Goal: Task Accomplishment & Management: Complete application form

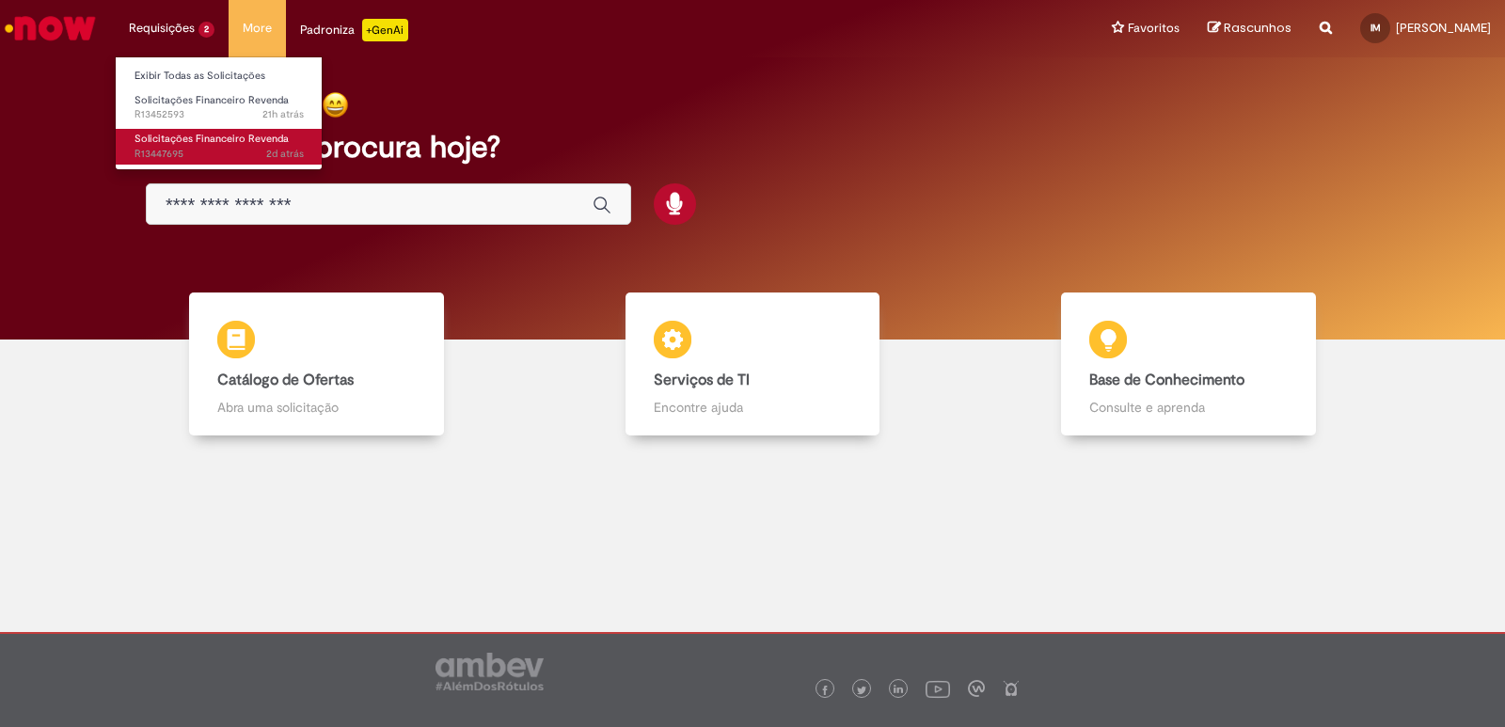
click at [213, 145] on span "Solicitações Financeiro Revenda" at bounding box center [212, 139] width 154 height 14
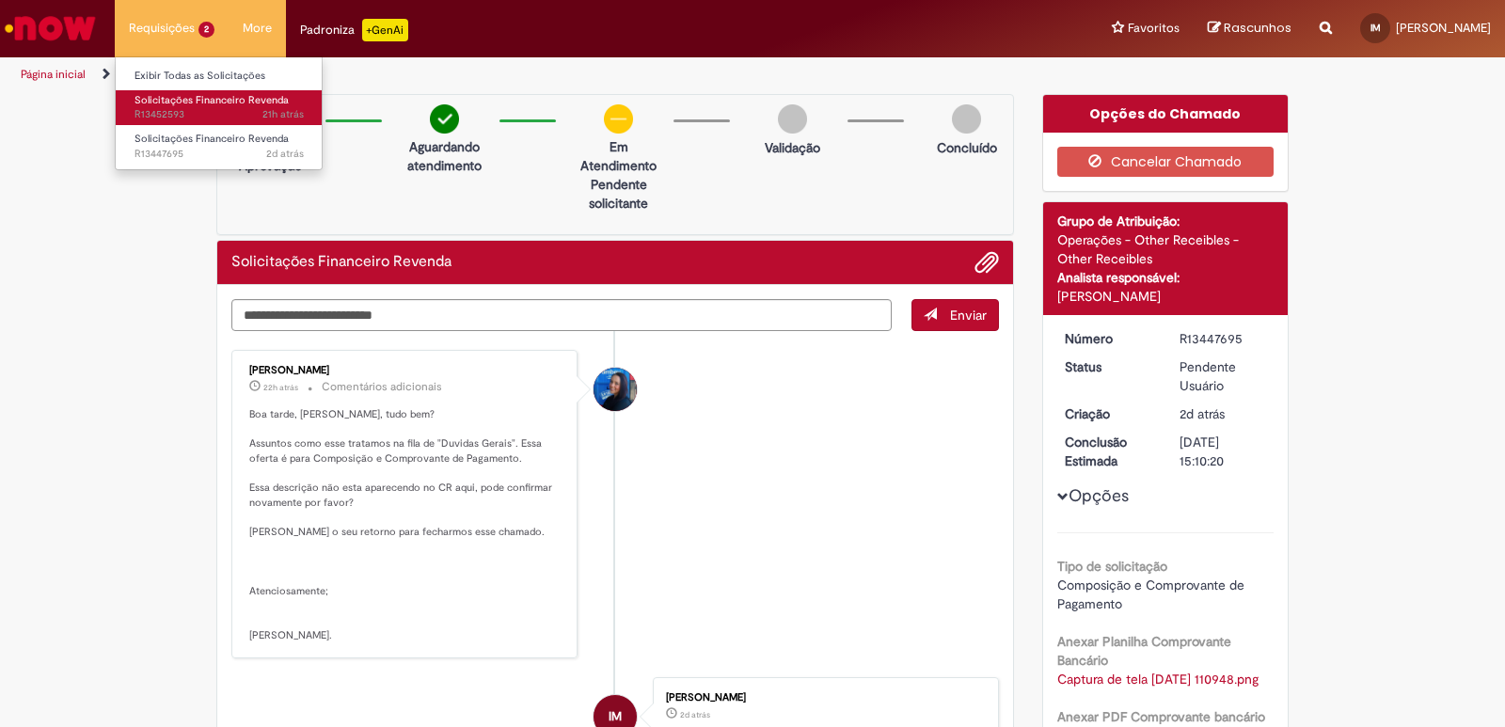
click at [174, 104] on span "Solicitações Financeiro Revenda" at bounding box center [212, 100] width 154 height 14
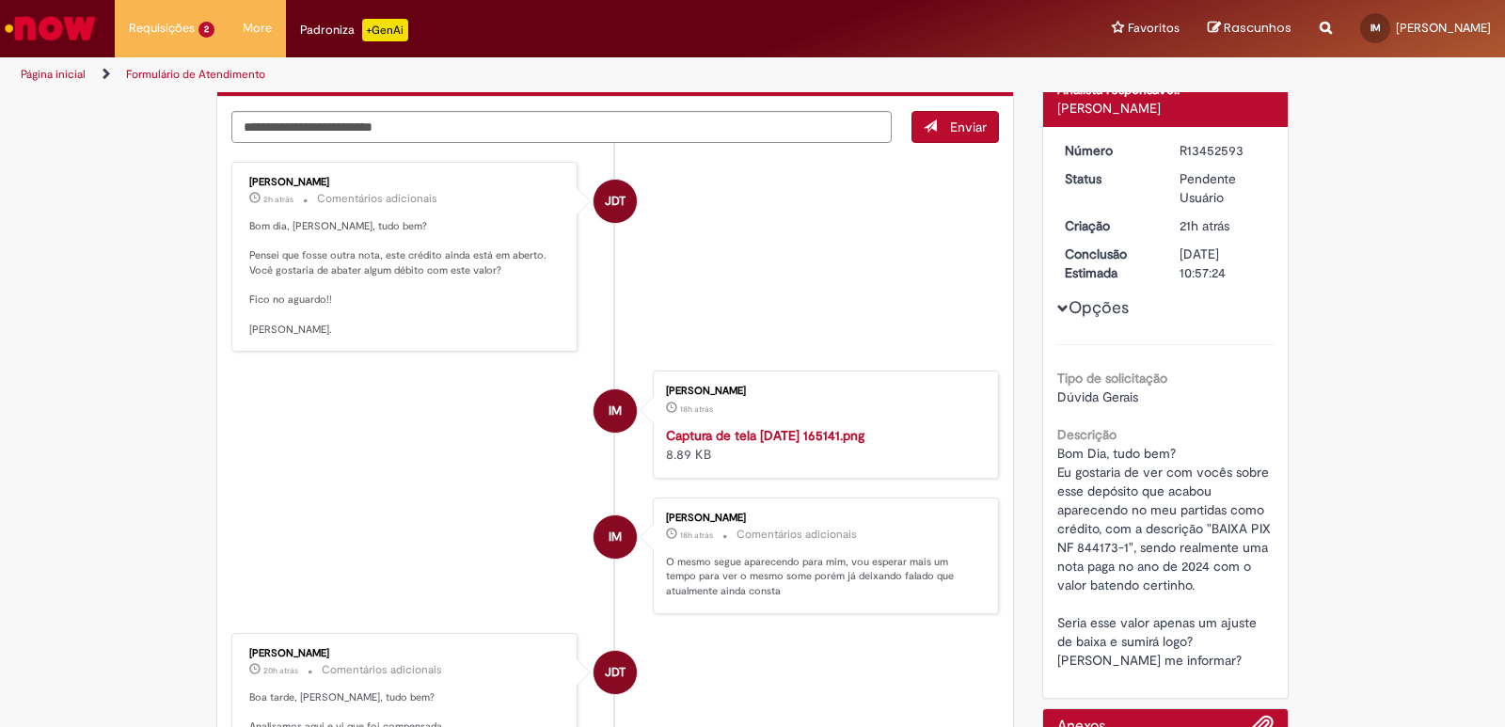
scroll to position [94, 0]
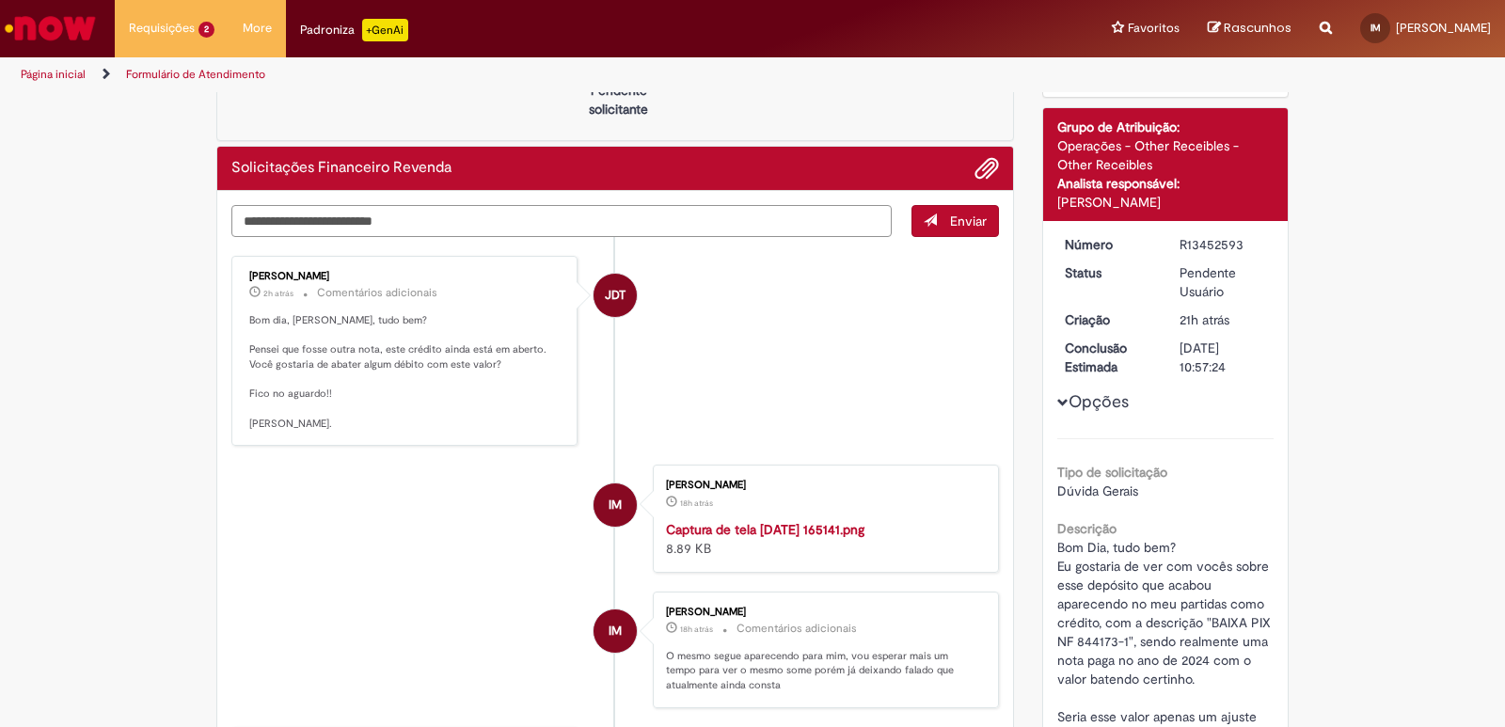
click at [348, 218] on textarea "Digite sua mensagem aqui..." at bounding box center [561, 221] width 660 height 32
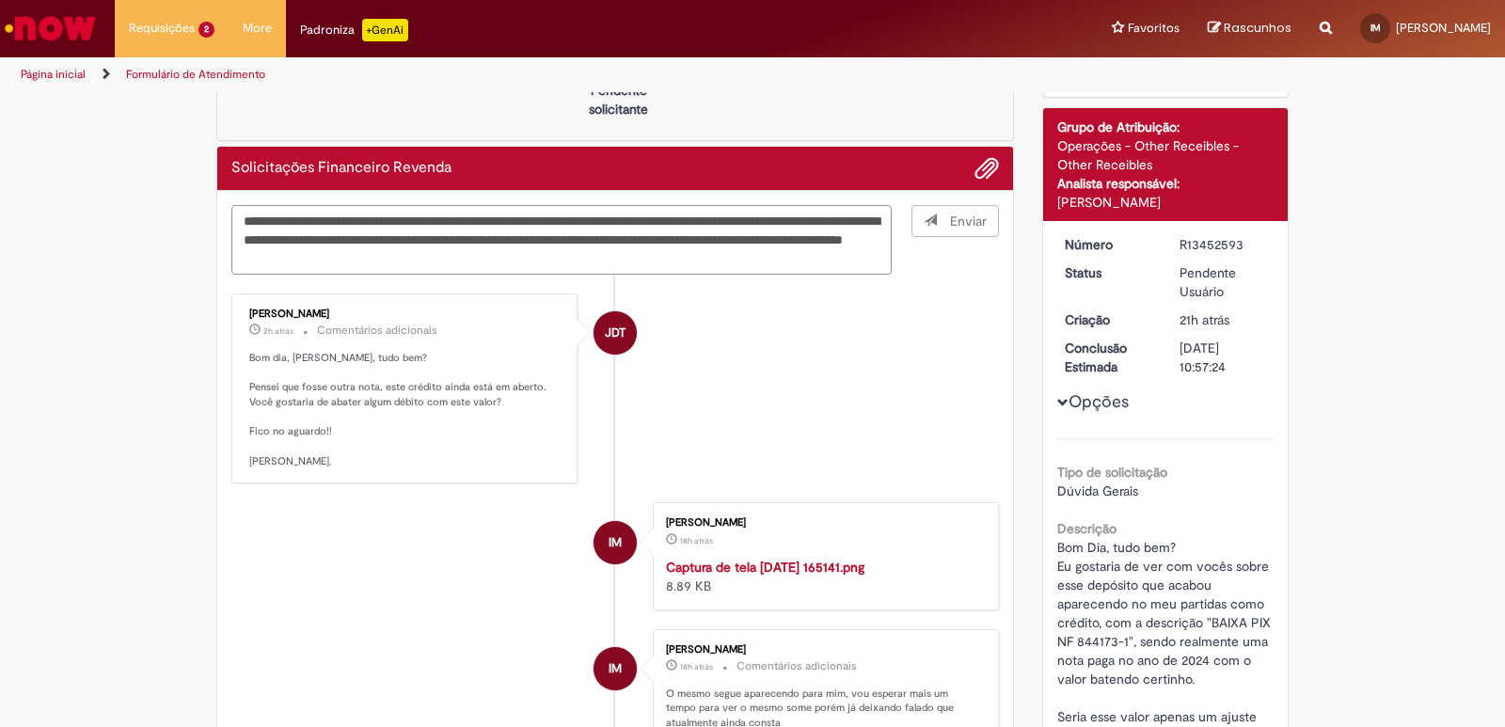
type textarea "**********"
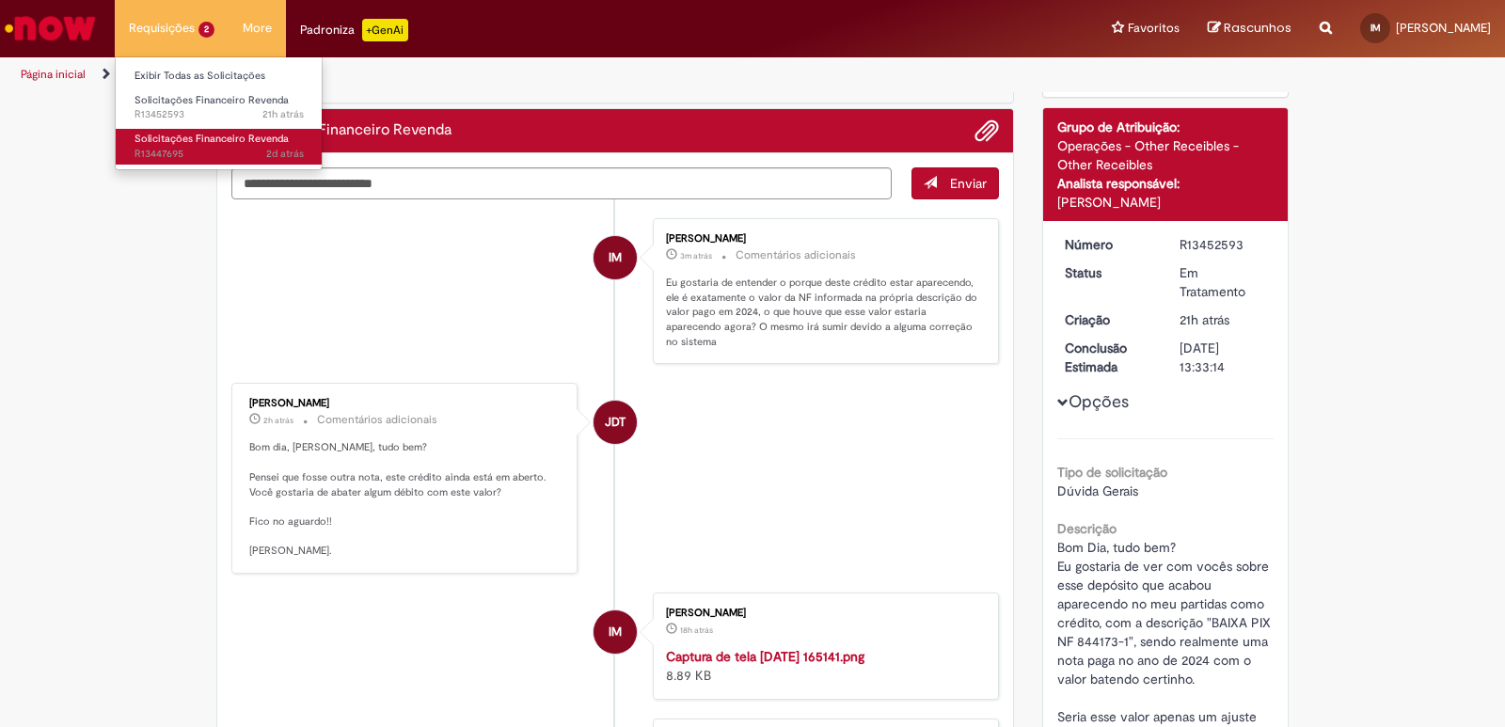
click at [154, 144] on span "Solicitações Financeiro Revenda" at bounding box center [212, 139] width 154 height 14
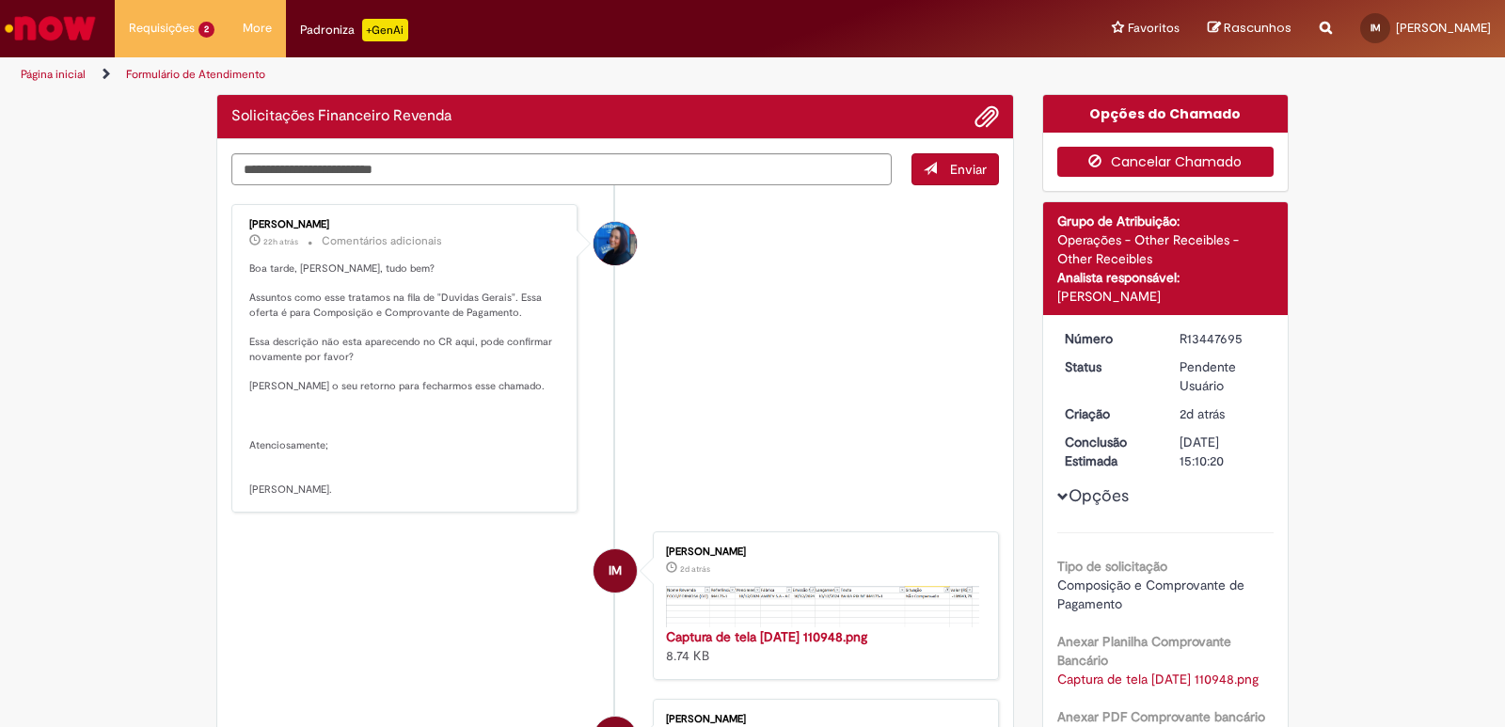
click at [1124, 152] on button "Cancelar Chamado" at bounding box center [1165, 162] width 217 height 30
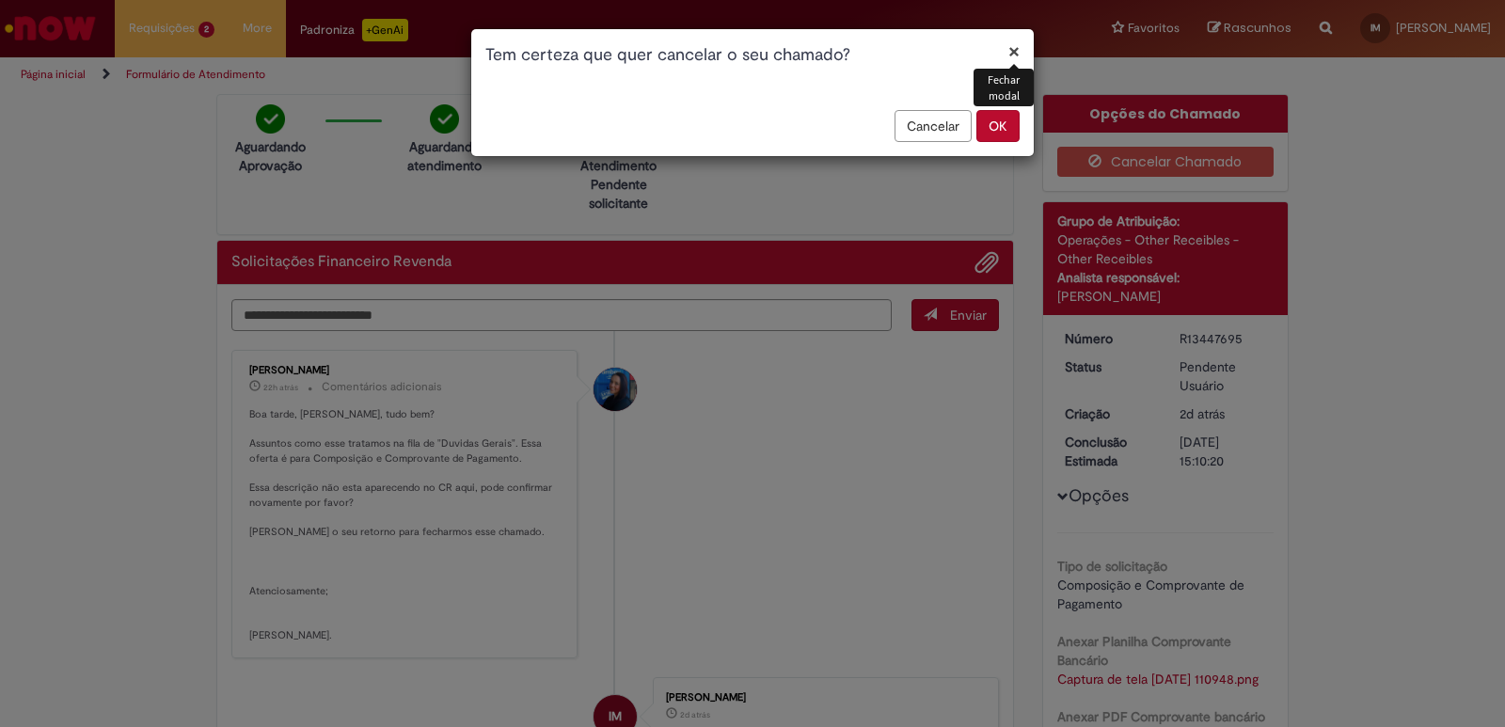
click at [988, 135] on button "OK" at bounding box center [997, 126] width 43 height 32
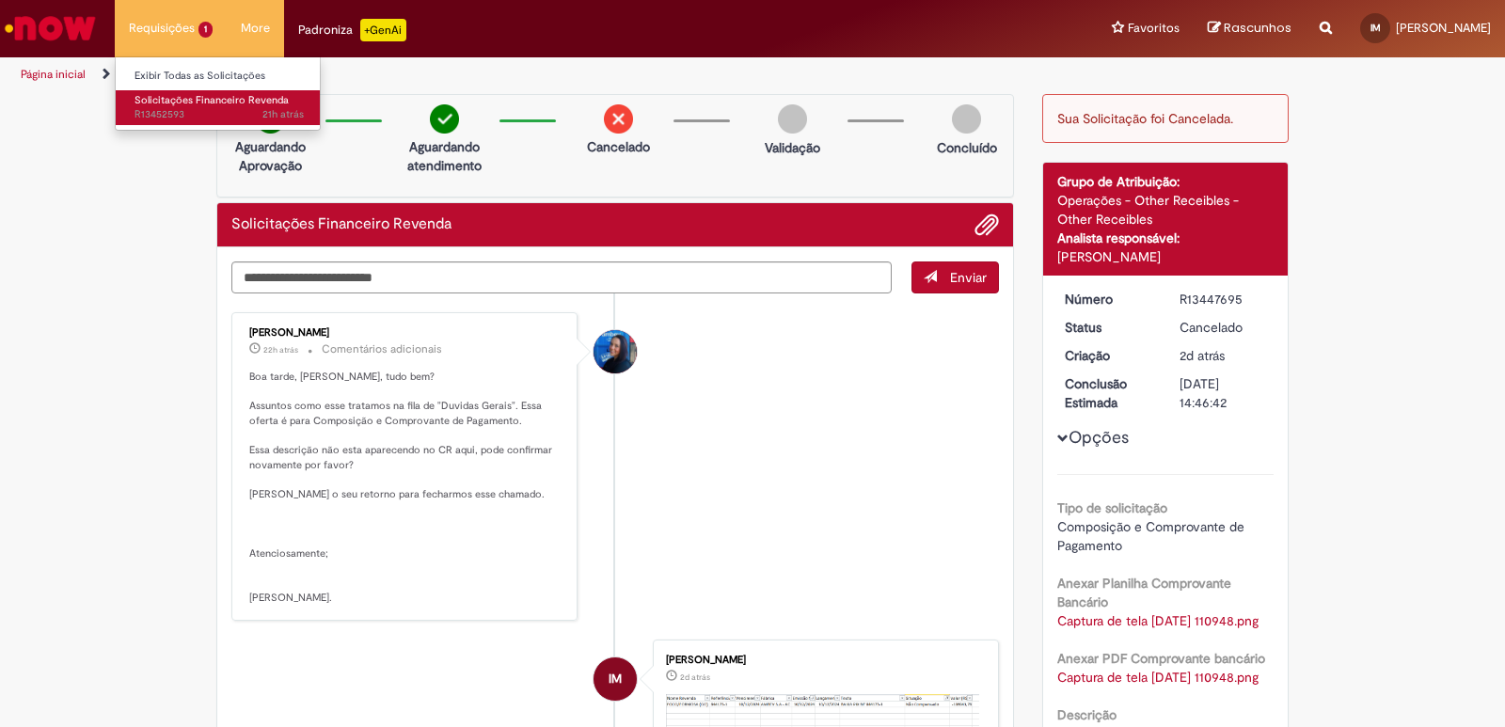
click at [171, 106] on span "Solicitações Financeiro Revenda" at bounding box center [212, 100] width 154 height 14
